Goal: Task Accomplishment & Management: Use online tool/utility

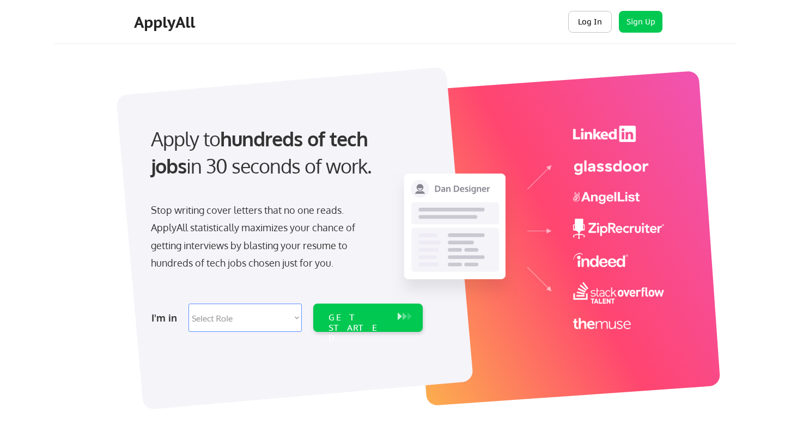
click at [588, 24] on button "Log In" at bounding box center [590, 22] width 44 height 22
select select ""sales""
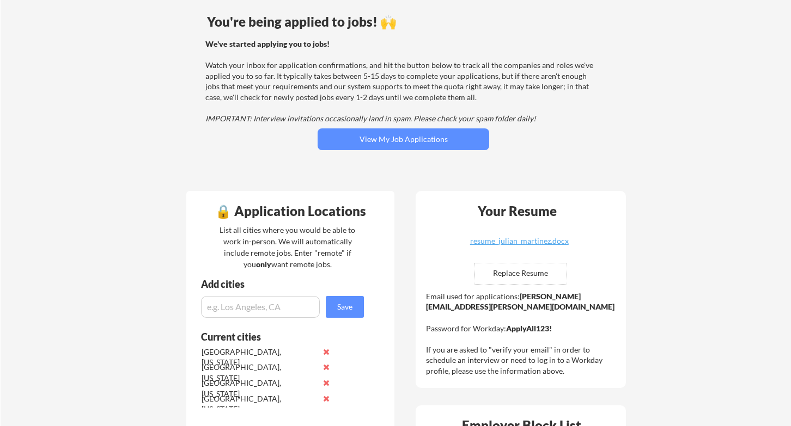
scroll to position [2, 0]
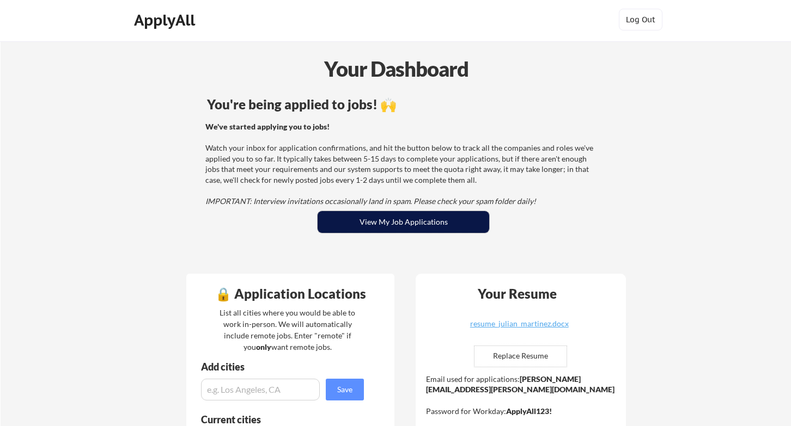
click at [353, 229] on button "View My Job Applications" at bounding box center [404, 222] width 172 height 22
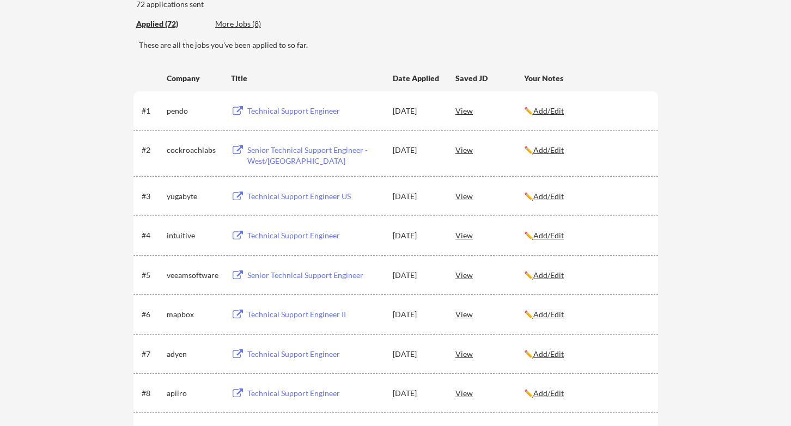
scroll to position [123, 0]
